Goal: Information Seeking & Learning: Learn about a topic

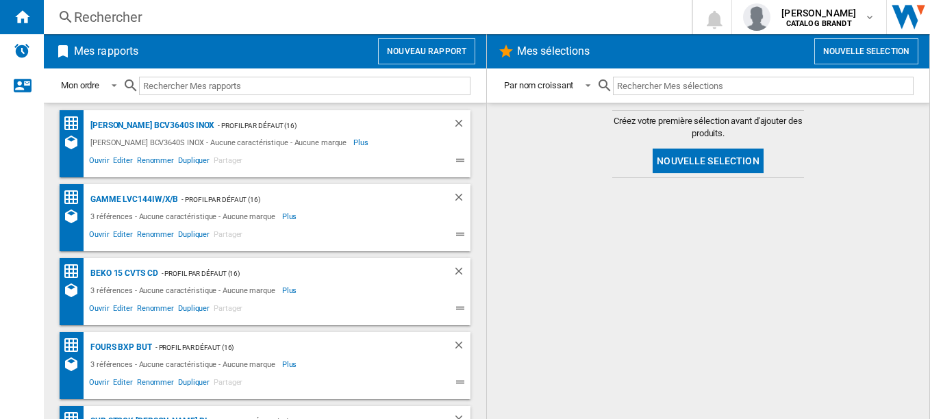
click at [127, 14] on div "Rechercher" at bounding box center [365, 17] width 582 height 19
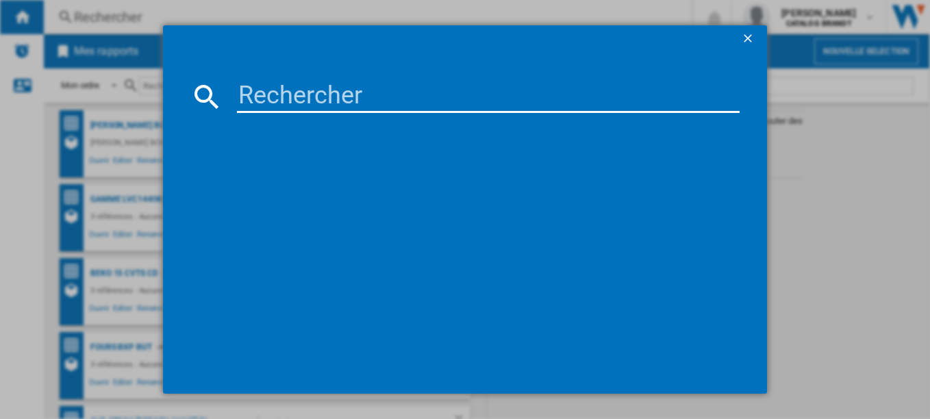
click at [303, 100] on input at bounding box center [489, 96] width 504 height 33
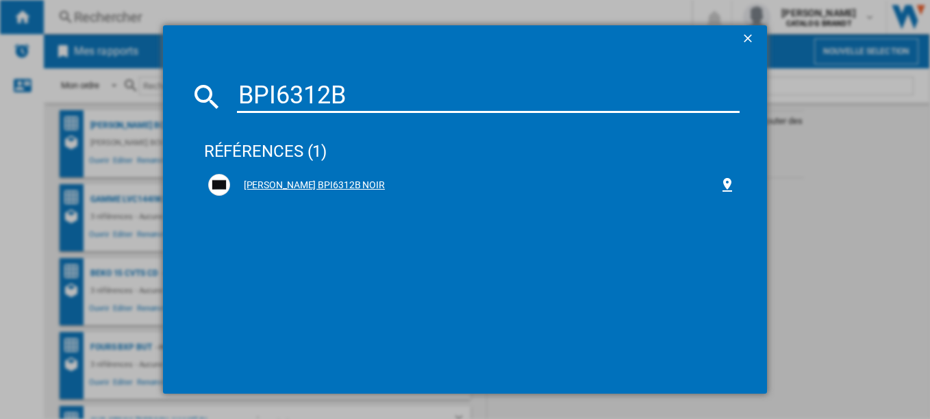
type input "BPI6312B"
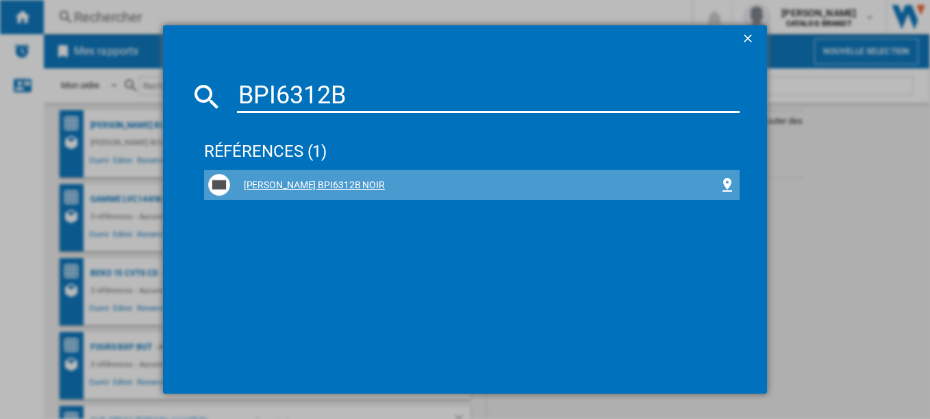
drag, startPoint x: 280, startPoint y: 181, endPoint x: 260, endPoint y: 177, distance: 20.8
click at [260, 177] on div "[PERSON_NAME] BPI6312B NOIR" at bounding box center [472, 185] width 528 height 22
click at [281, 183] on div "[PERSON_NAME] BPI6312B NOIR" at bounding box center [475, 186] width 490 height 14
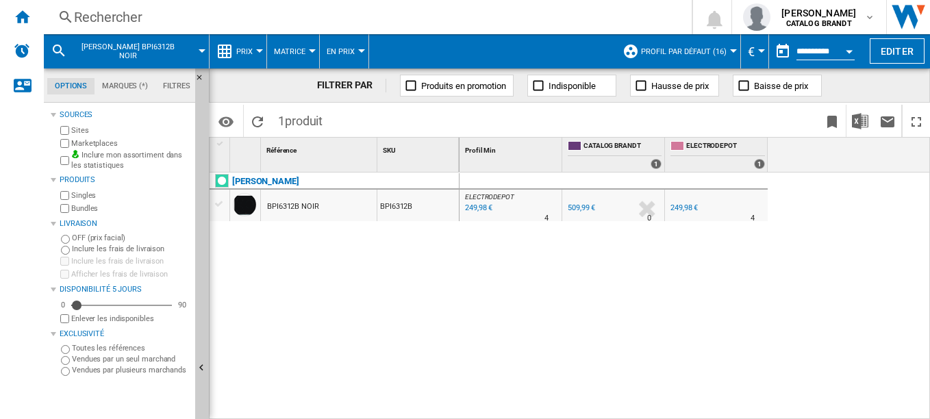
click at [138, 16] on div "Rechercher" at bounding box center [365, 17] width 582 height 19
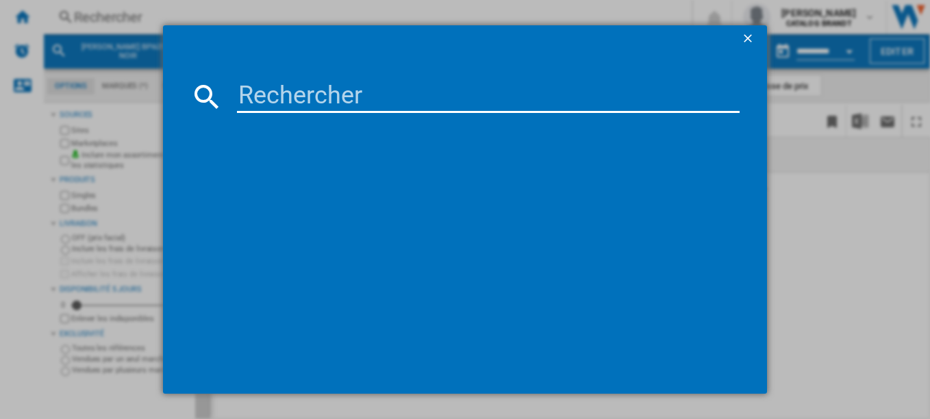
type input "SPI244B"
click at [269, 97] on input "SPI244B" at bounding box center [489, 96] width 504 height 33
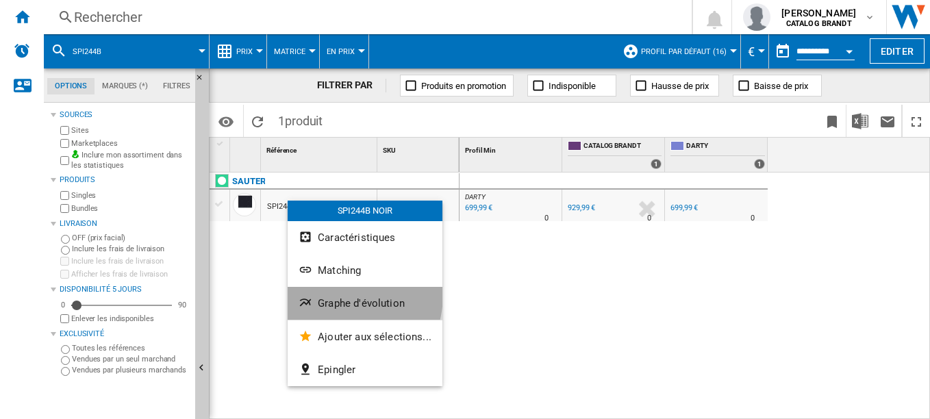
click at [341, 296] on button "Graphe d'évolution" at bounding box center [365, 303] width 155 height 33
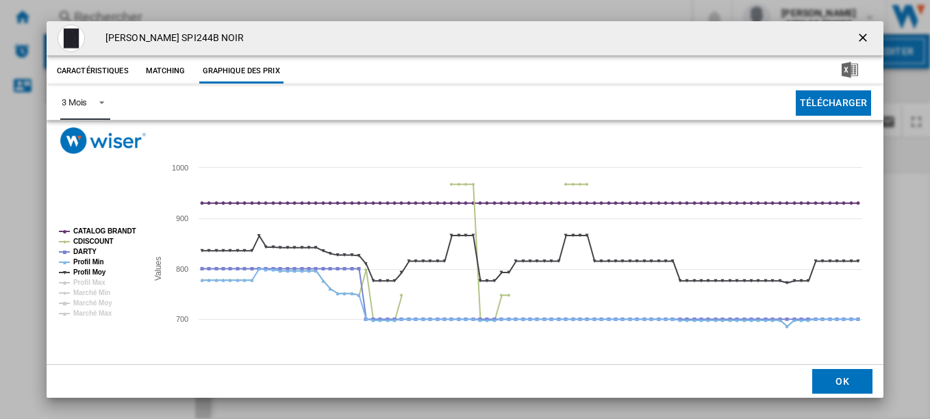
click at [101, 105] on span "Product popup" at bounding box center [98, 101] width 16 height 12
click at [85, 133] on div "6 Mois" at bounding box center [73, 136] width 25 height 12
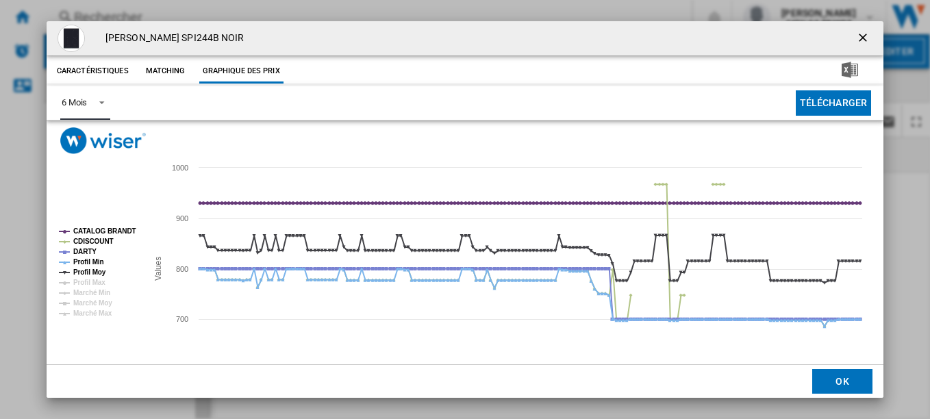
click at [97, 233] on tspan "CATALOG BRANDT" at bounding box center [104, 231] width 63 height 8
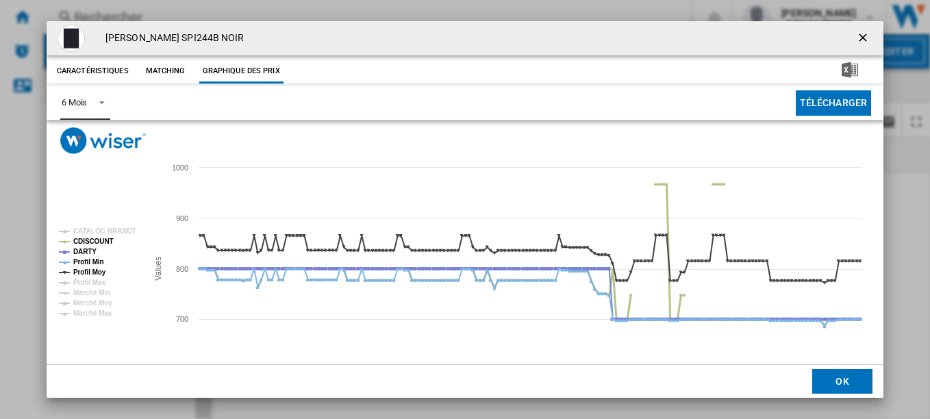
click at [91, 238] on tspan "CDISCOUNT" at bounding box center [93, 242] width 40 height 8
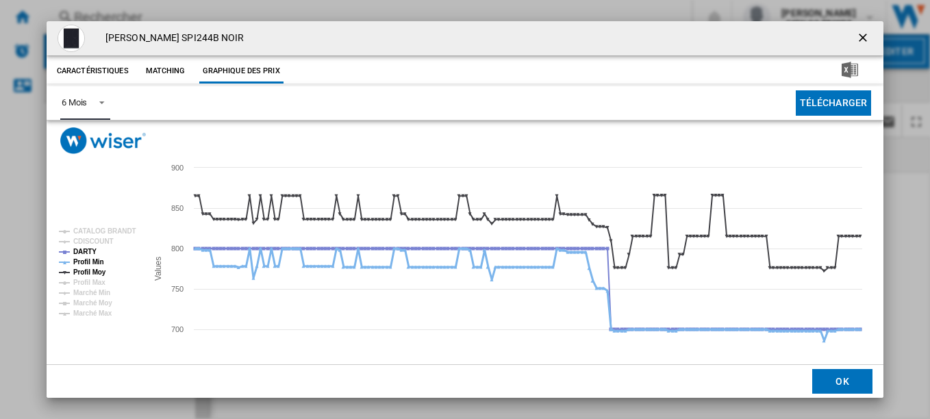
click at [99, 260] on tspan "Profil Min" at bounding box center [88, 262] width 31 height 8
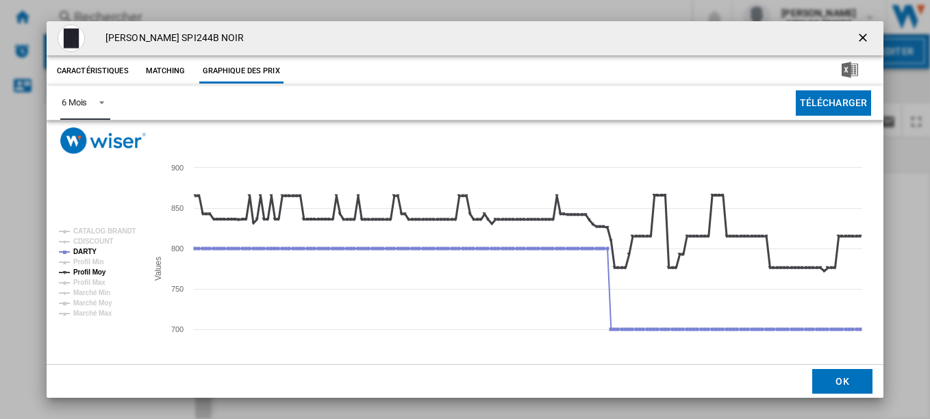
click at [92, 275] on tspan "Profil Moy" at bounding box center [89, 273] width 33 height 8
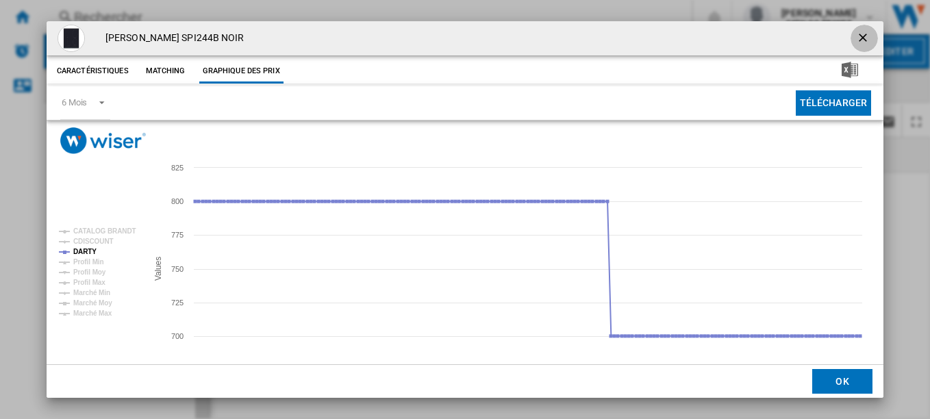
click at [862, 34] on ng-md-icon "getI18NText('BUTTONS.CLOSE_DIALOG')" at bounding box center [864, 39] width 16 height 16
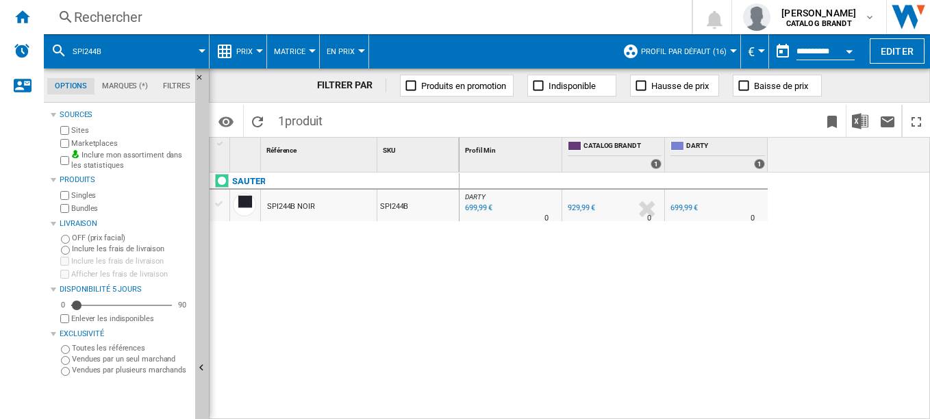
click at [124, 18] on div "Rechercher" at bounding box center [365, 17] width 582 height 19
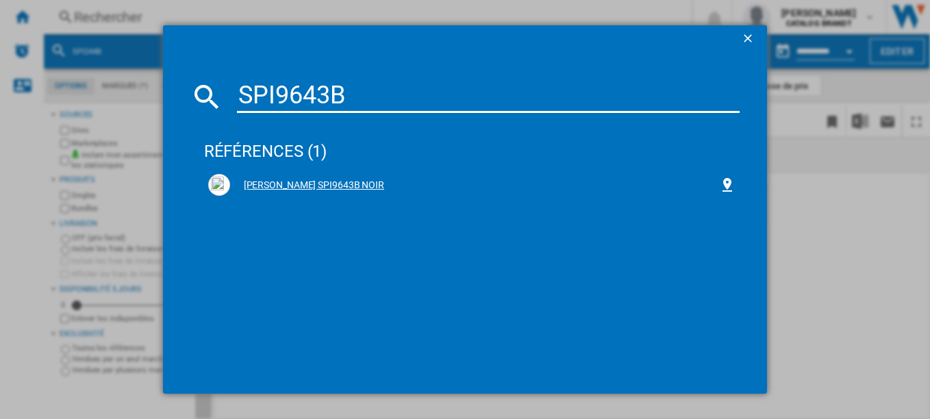
type input "SPI9643B"
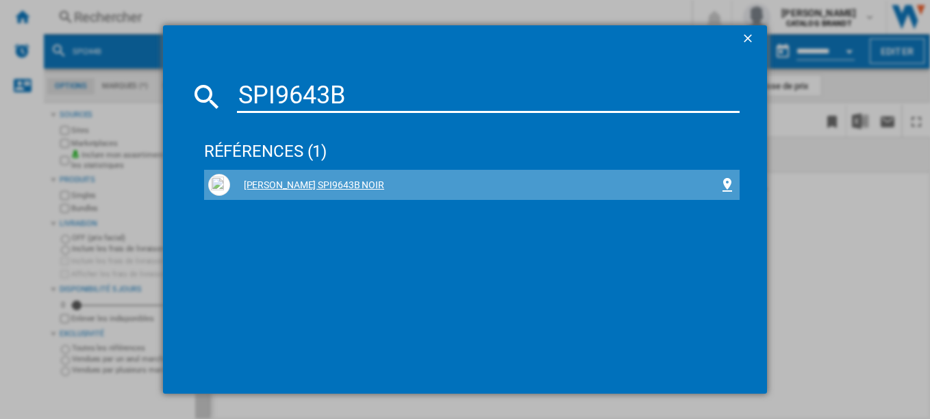
click at [280, 179] on div "[PERSON_NAME] SPI9643B NOIR" at bounding box center [475, 186] width 490 height 14
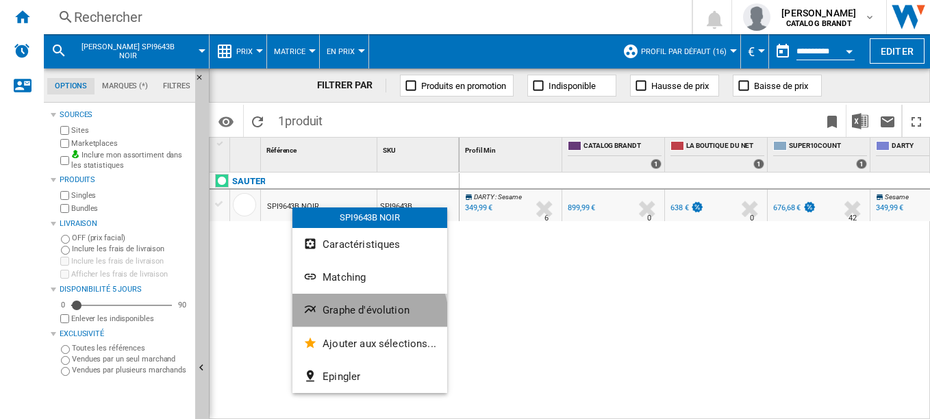
click at [358, 320] on button "Graphe d'évolution" at bounding box center [370, 310] width 155 height 33
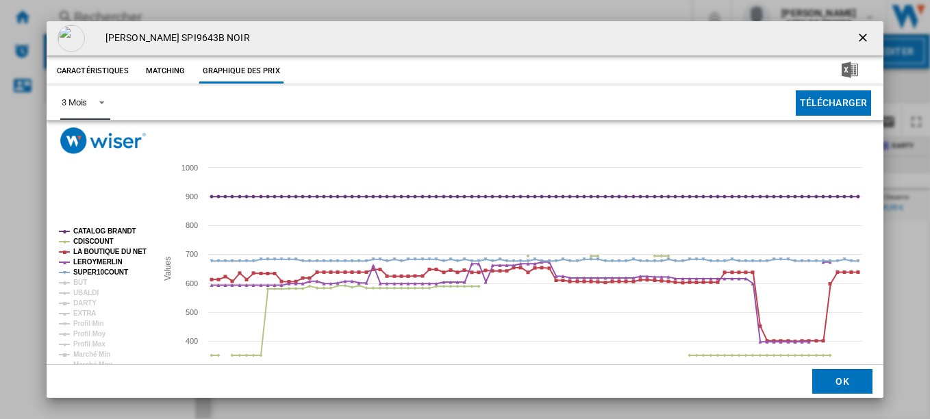
click at [104, 102] on span "Product popup" at bounding box center [98, 101] width 16 height 12
click at [97, 140] on md-option "6 Mois" at bounding box center [96, 136] width 93 height 33
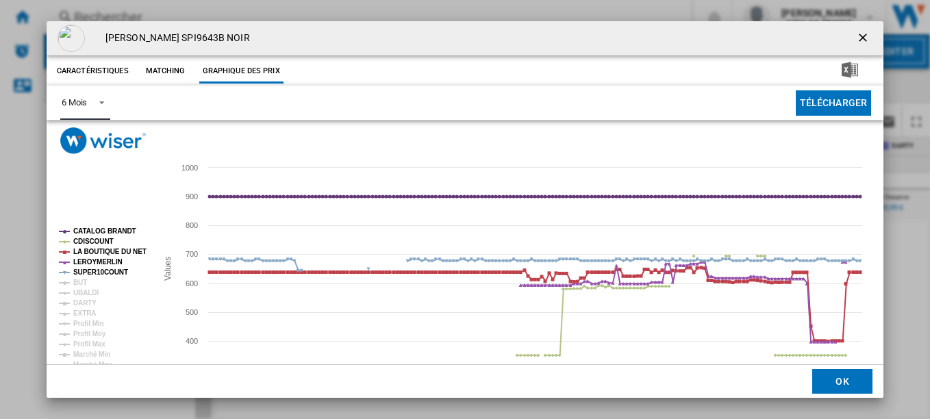
click at [101, 227] on tspan "CATALOG BRANDT" at bounding box center [104, 231] width 63 height 8
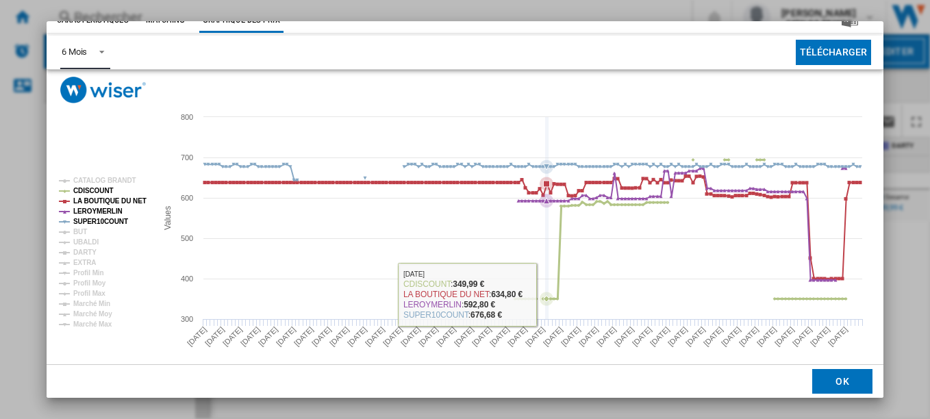
scroll to position [52, 0]
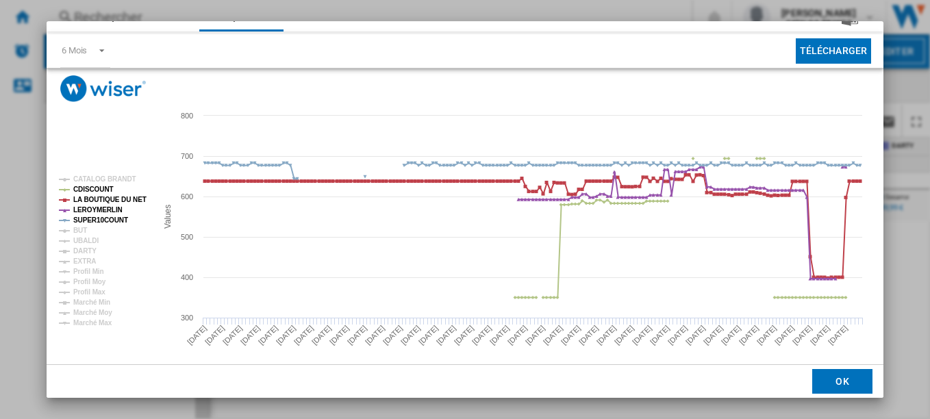
click at [917, 126] on div "[PERSON_NAME] SPI9643B NOIR Caractéristiques Matching Graphique des prix price …" at bounding box center [465, 209] width 930 height 419
click at [908, 75] on div "[PERSON_NAME] SPI9643B NOIR Caractéristiques Matching Graphique des prix price …" at bounding box center [465, 209] width 930 height 419
